Goal: Transaction & Acquisition: Download file/media

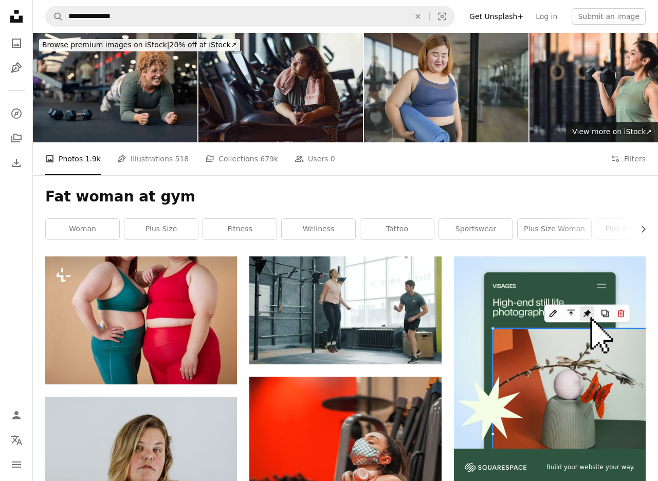
scroll to position [10202, 0]
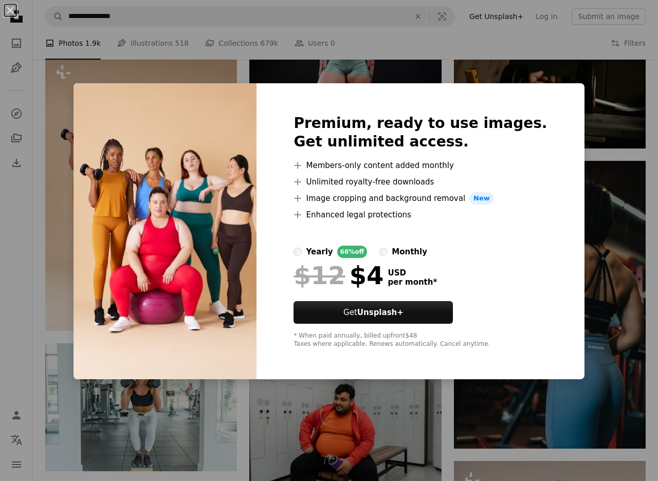
click at [367, 39] on div "An X shape Premium, ready to use images. Get unlimited access. A plus sign Memb…" at bounding box center [329, 240] width 658 height 481
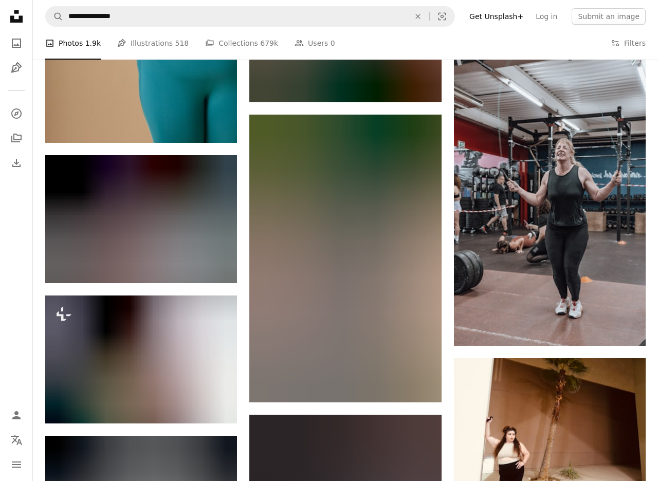
scroll to position [13178, 0]
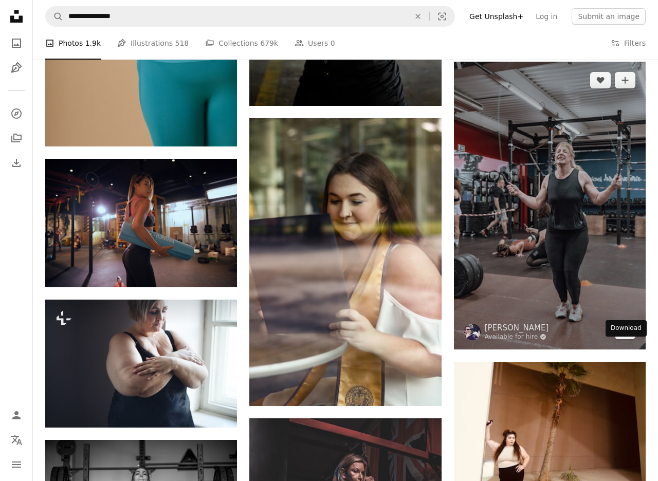
click at [626, 337] on icon "Arrow pointing down" at bounding box center [625, 331] width 8 height 12
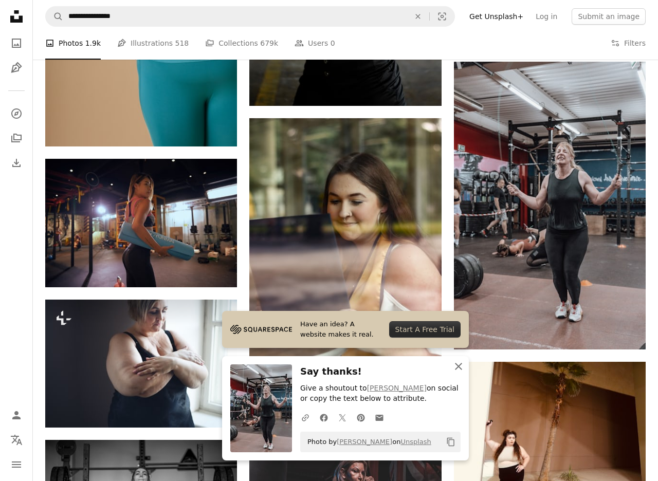
click at [460, 369] on icon "An X shape" at bounding box center [459, 367] width 12 height 12
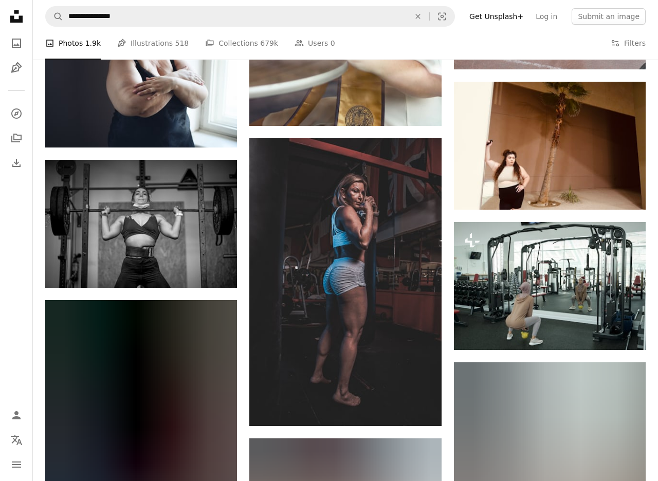
scroll to position [13461, 0]
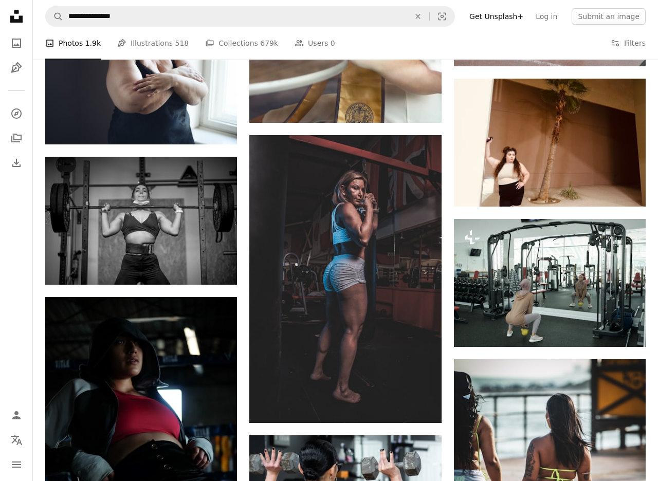
click at [537, 37] on div "A photo Photos 1.9k Pen Tool Illustrations 518 A stack of folders Collections 6…" at bounding box center [345, 43] width 601 height 33
click at [527, 33] on div "A photo Photos 1.9k Pen Tool Illustrations 518 A stack of folders Collections 6…" at bounding box center [345, 43] width 601 height 33
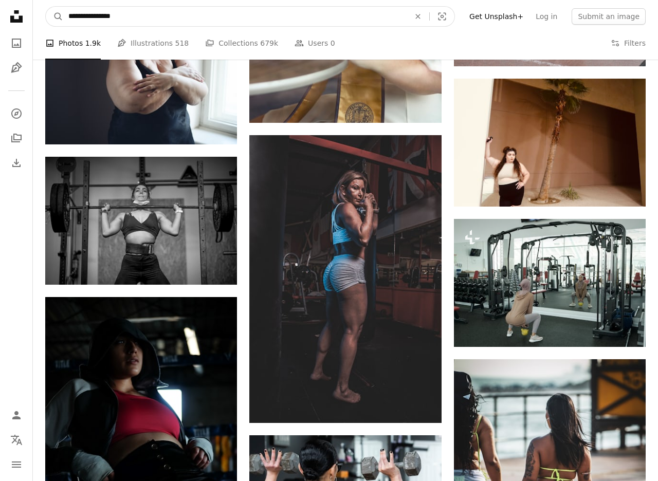
click at [230, 20] on input "**********" at bounding box center [235, 17] width 344 height 20
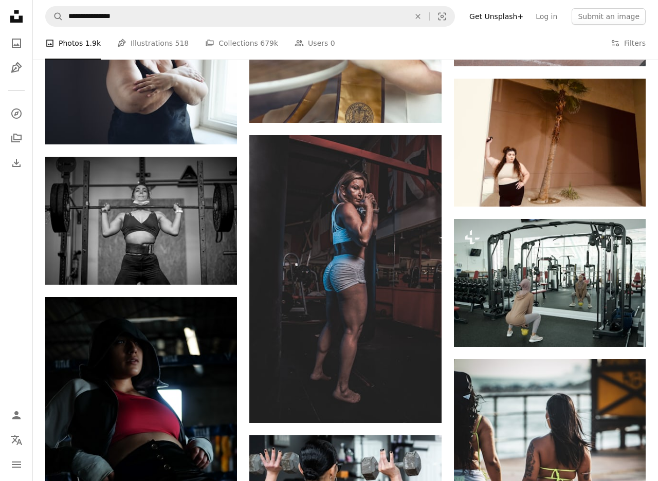
click at [535, 44] on div "A photo Photos 1.9k Pen Tool Illustrations 518 A stack of folders Collections 6…" at bounding box center [345, 43] width 601 height 33
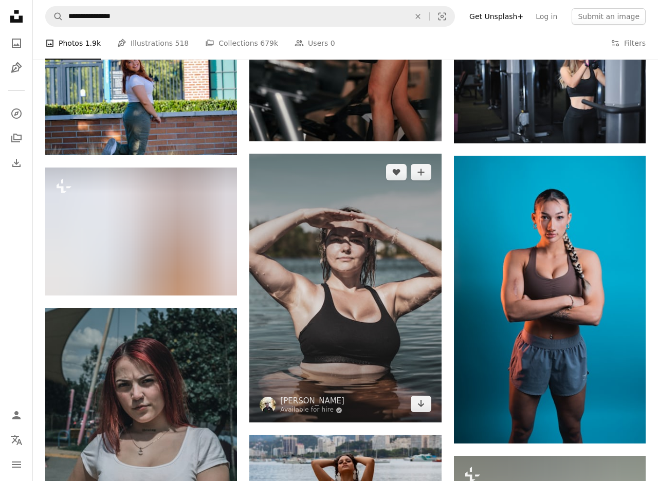
scroll to position [19979, 0]
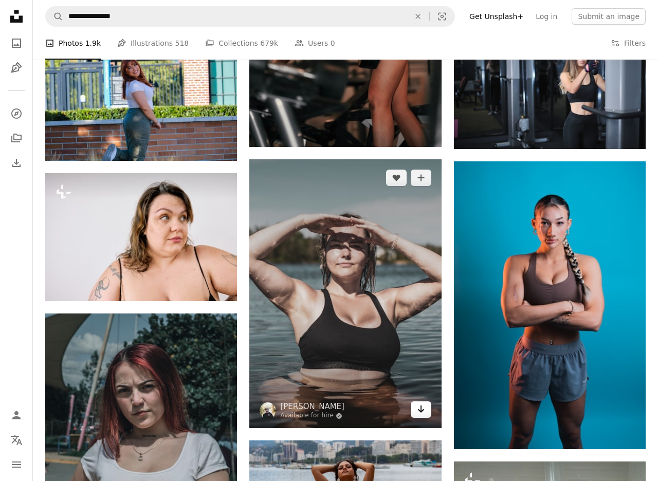
click at [421, 412] on icon "Download" at bounding box center [421, 409] width 7 height 7
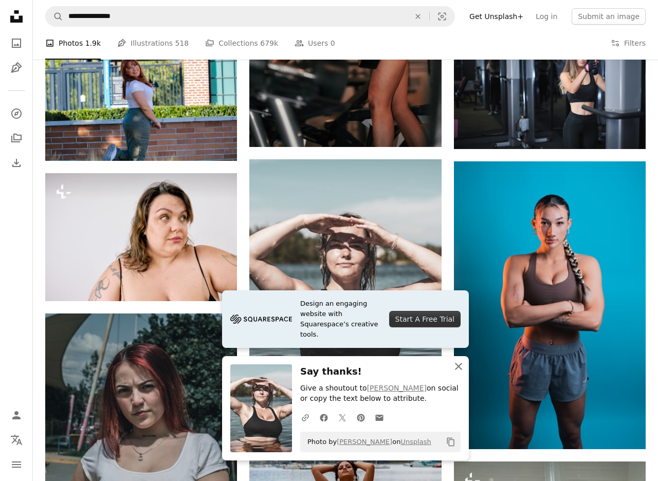
click at [457, 367] on icon "button" at bounding box center [458, 366] width 7 height 7
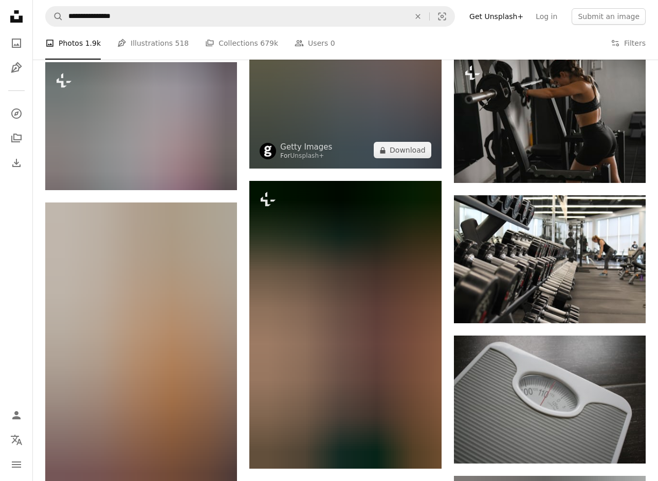
scroll to position [33492, 0]
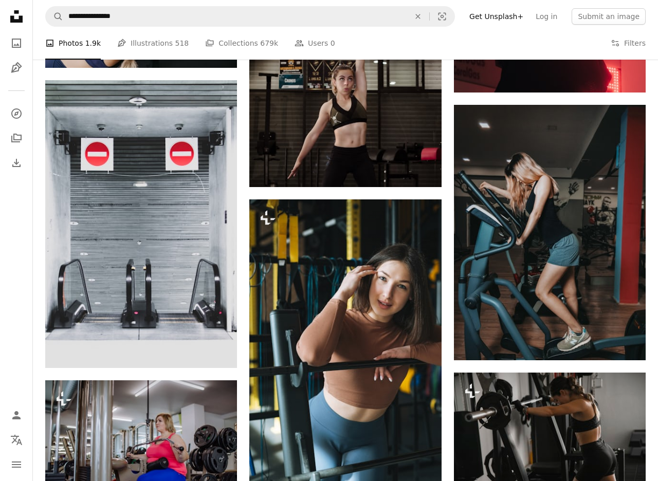
click at [544, 42] on div "A photo Photos 1.9k Pen Tool Illustrations 518 A stack of folders Collections 6…" at bounding box center [345, 43] width 601 height 33
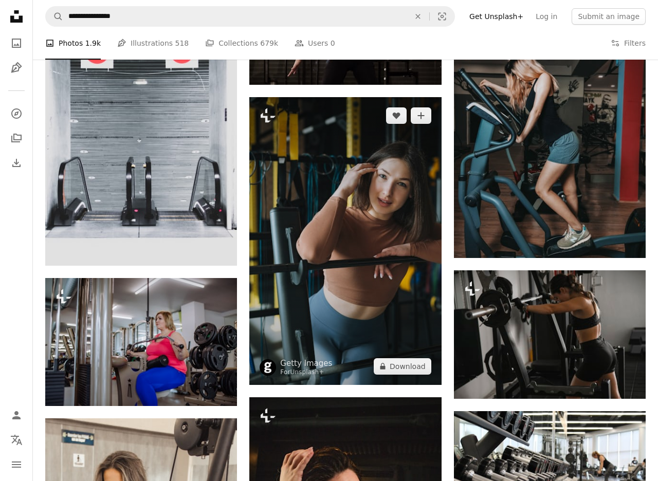
scroll to position [33598, 0]
